Goal: Entertainment & Leisure: Consume media (video, audio)

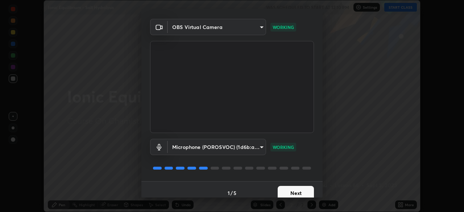
scroll to position [26, 0]
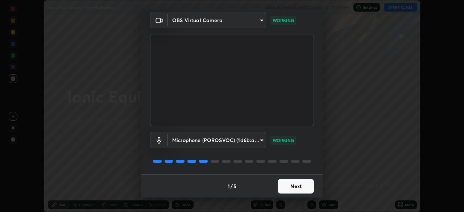
click at [279, 186] on button "Next" at bounding box center [296, 186] width 36 height 15
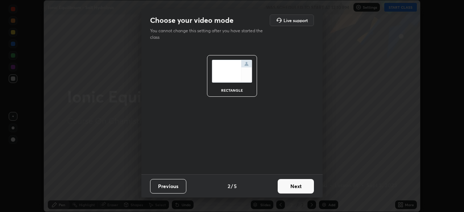
scroll to position [0, 0]
click at [281, 188] on button "Next" at bounding box center [296, 186] width 36 height 15
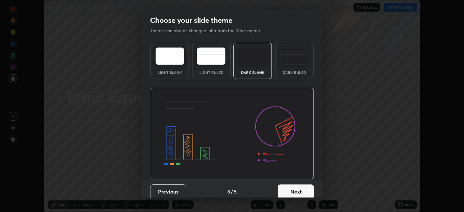
click at [279, 190] on button "Next" at bounding box center [296, 192] width 36 height 15
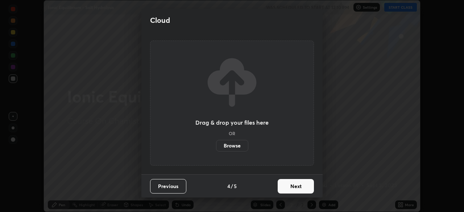
click at [280, 189] on button "Next" at bounding box center [296, 186] width 36 height 15
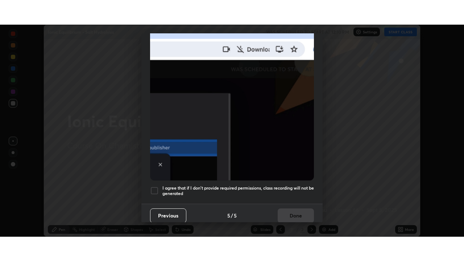
scroll to position [174, 0]
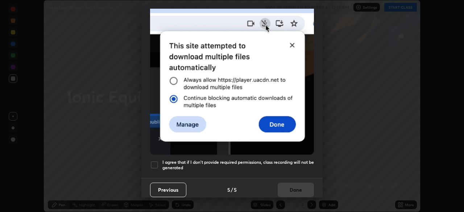
click at [156, 161] on div at bounding box center [154, 165] width 9 height 9
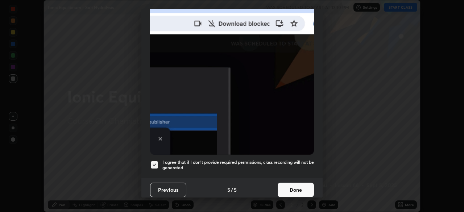
click at [296, 186] on button "Done" at bounding box center [296, 190] width 36 height 15
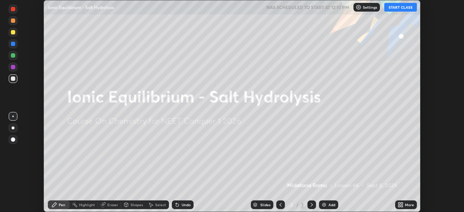
click at [395, 7] on button "START CLASS" at bounding box center [400, 7] width 33 height 9
click at [402, 203] on icon at bounding box center [402, 204] width 2 height 2
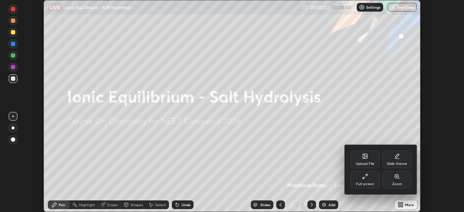
click at [368, 184] on div "Full screen" at bounding box center [365, 184] width 18 height 4
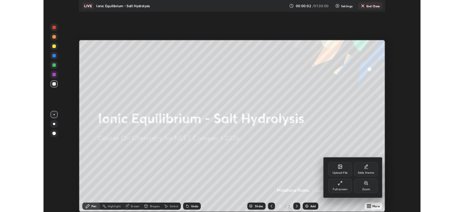
scroll to position [261, 464]
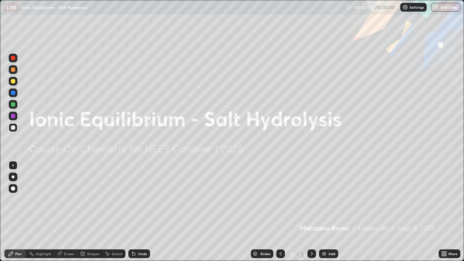
click at [449, 212] on div "More" at bounding box center [453, 254] width 9 height 4
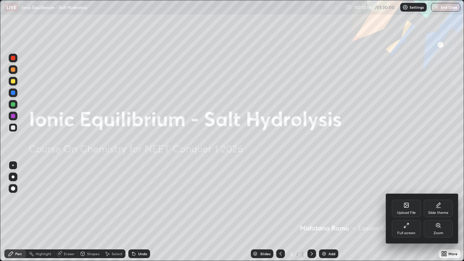
click at [410, 212] on div "Full screen" at bounding box center [406, 228] width 29 height 17
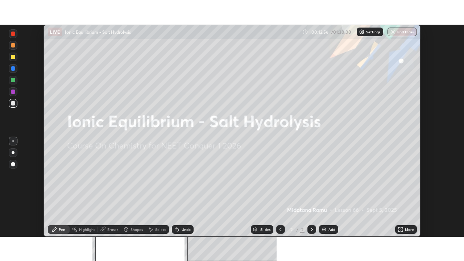
scroll to position [36056, 35804]
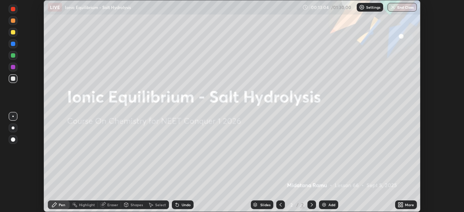
click at [401, 205] on icon at bounding box center [401, 205] width 6 height 6
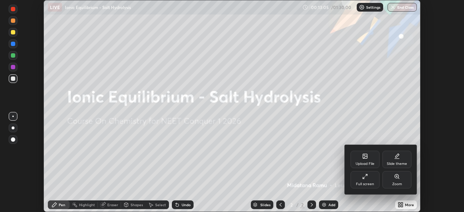
click at [362, 177] on div "Full screen" at bounding box center [365, 179] width 29 height 17
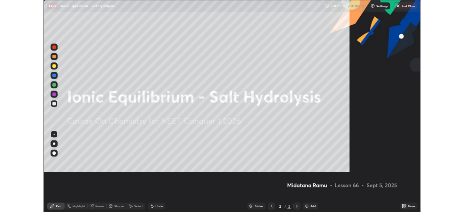
scroll to position [261, 464]
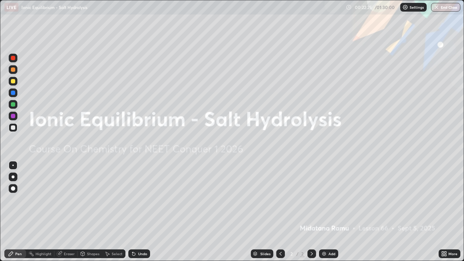
click at [444, 212] on icon at bounding box center [444, 254] width 6 height 6
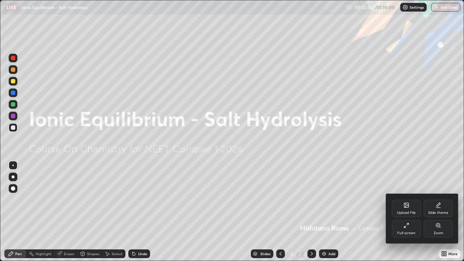
click at [407, 212] on icon at bounding box center [407, 226] width 6 height 6
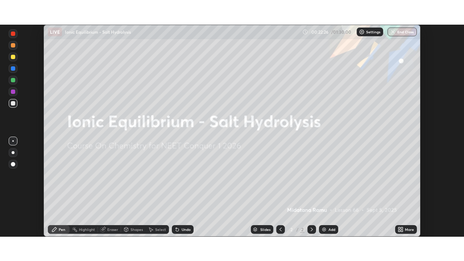
scroll to position [36056, 35804]
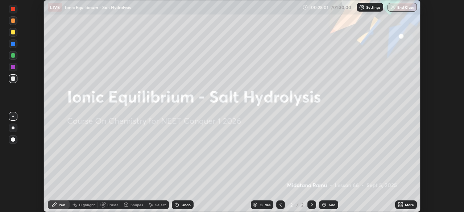
click at [407, 208] on div "More" at bounding box center [406, 205] width 22 height 9
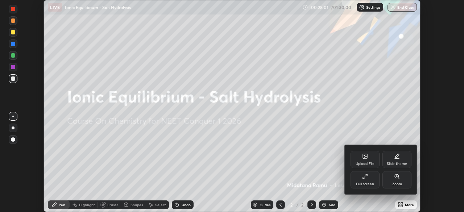
click at [368, 179] on icon at bounding box center [365, 177] width 6 height 6
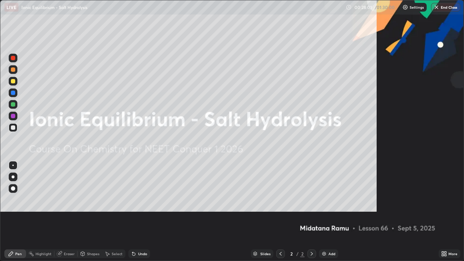
scroll to position [261, 464]
